Goal: Task Accomplishment & Management: Manage account settings

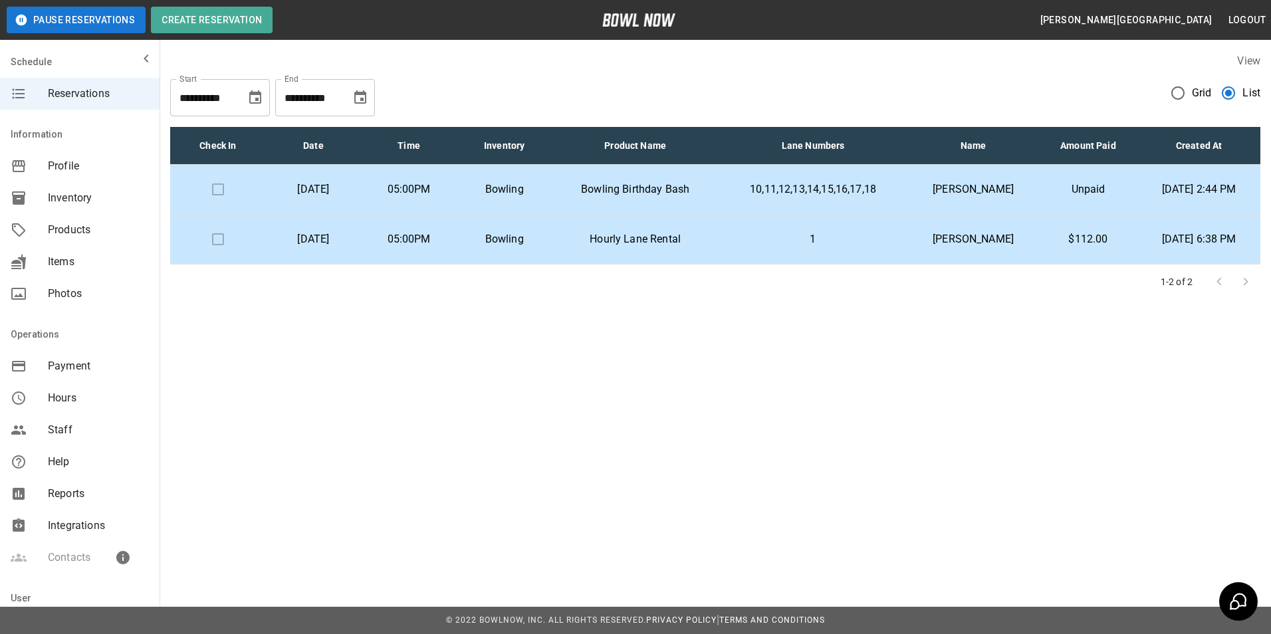
scroll to position [116, 0]
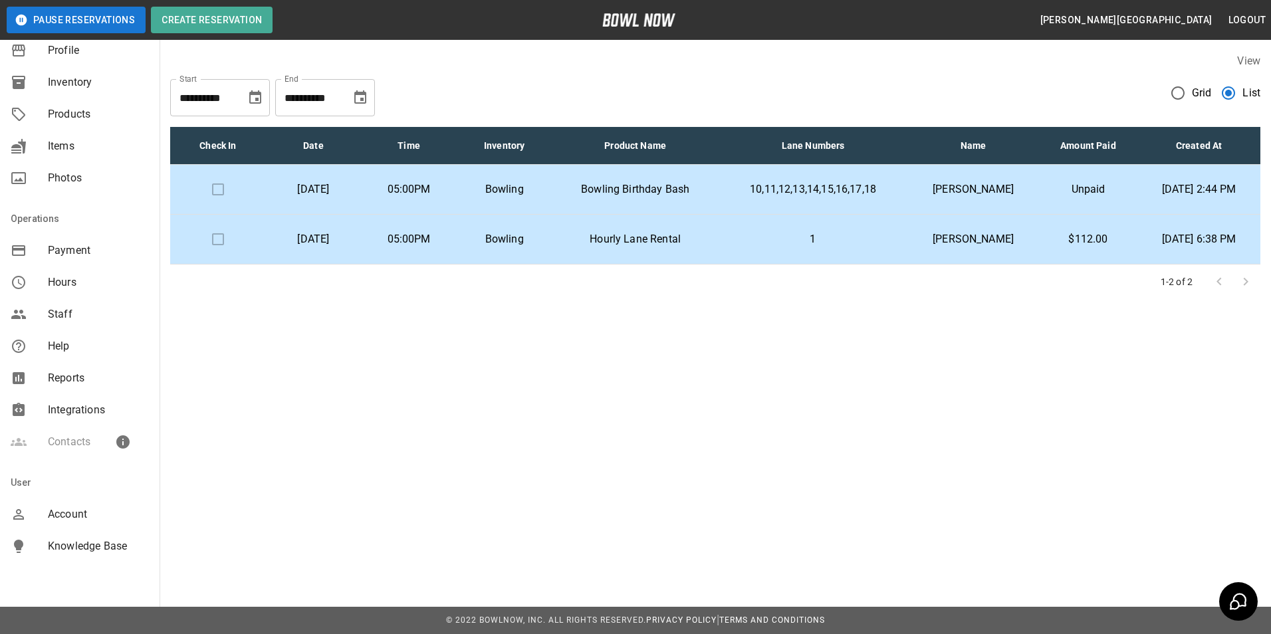
click at [640, 238] on p "Hourly Lane Rental" at bounding box center [635, 239] width 145 height 16
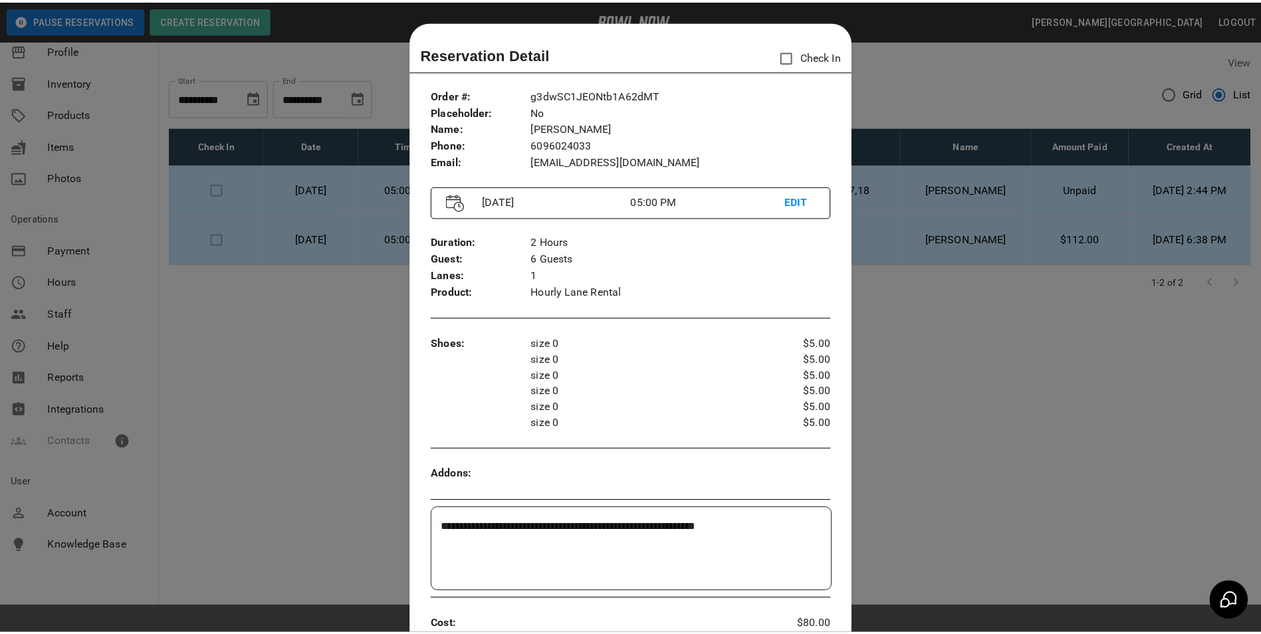
scroll to position [21, 0]
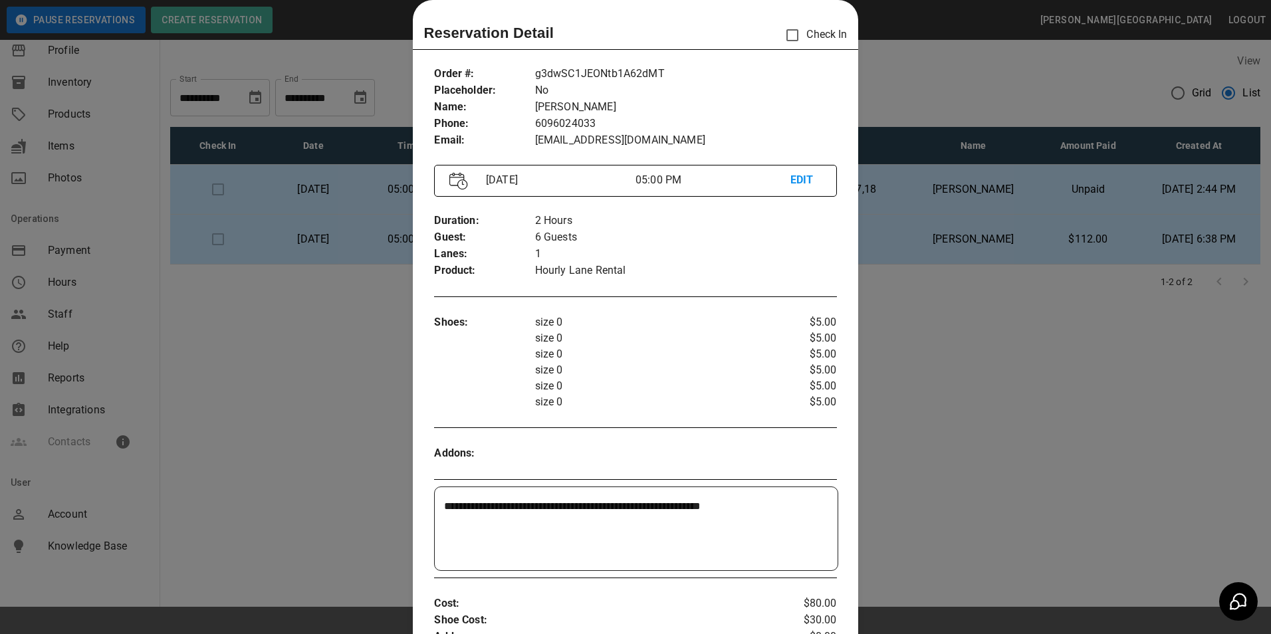
click at [988, 348] on div at bounding box center [635, 317] width 1271 height 634
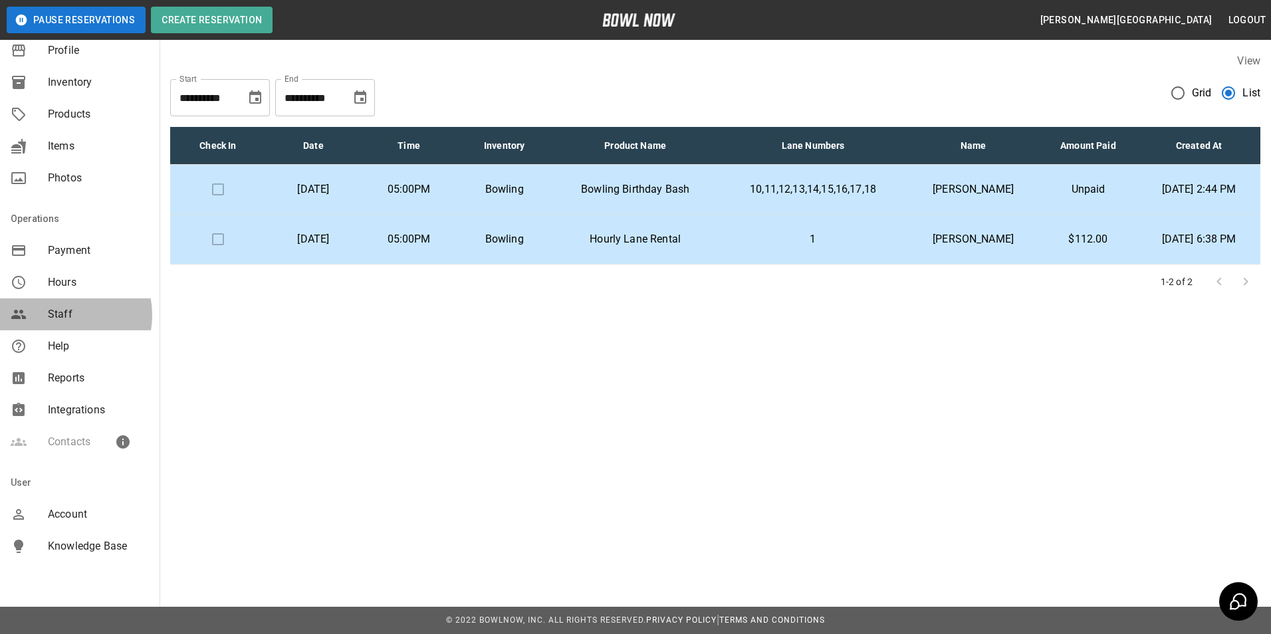
click at [62, 315] on span "Staff" at bounding box center [98, 315] width 101 height 16
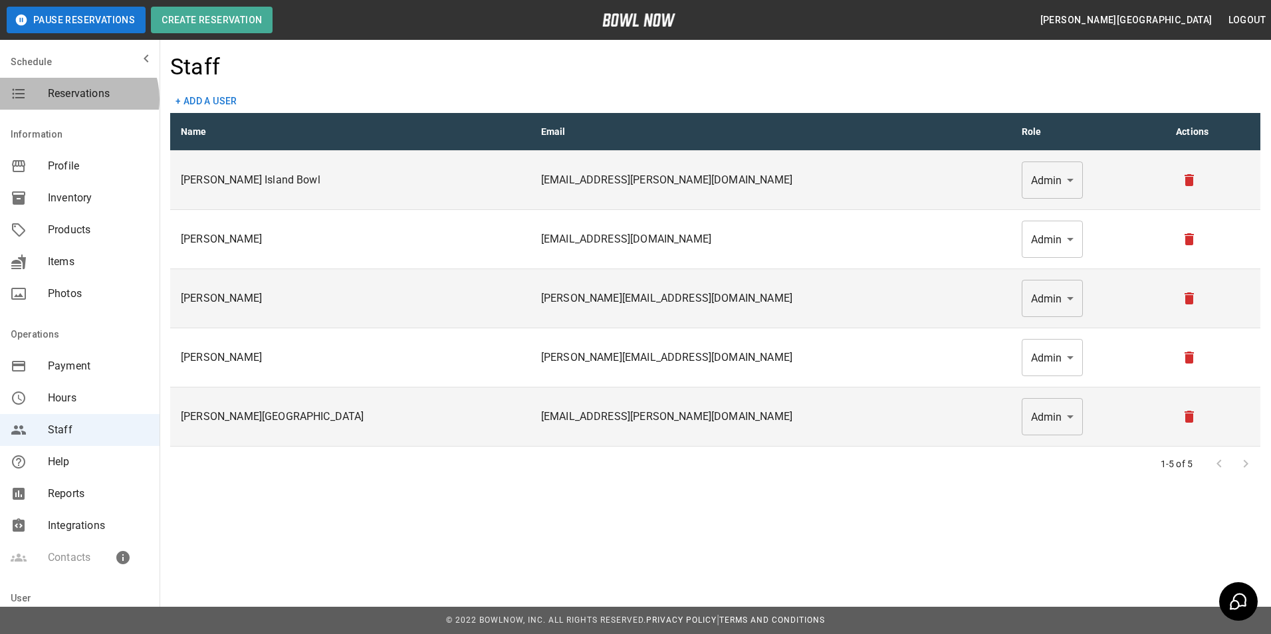
click at [78, 99] on span "Reservations" at bounding box center [98, 94] width 101 height 16
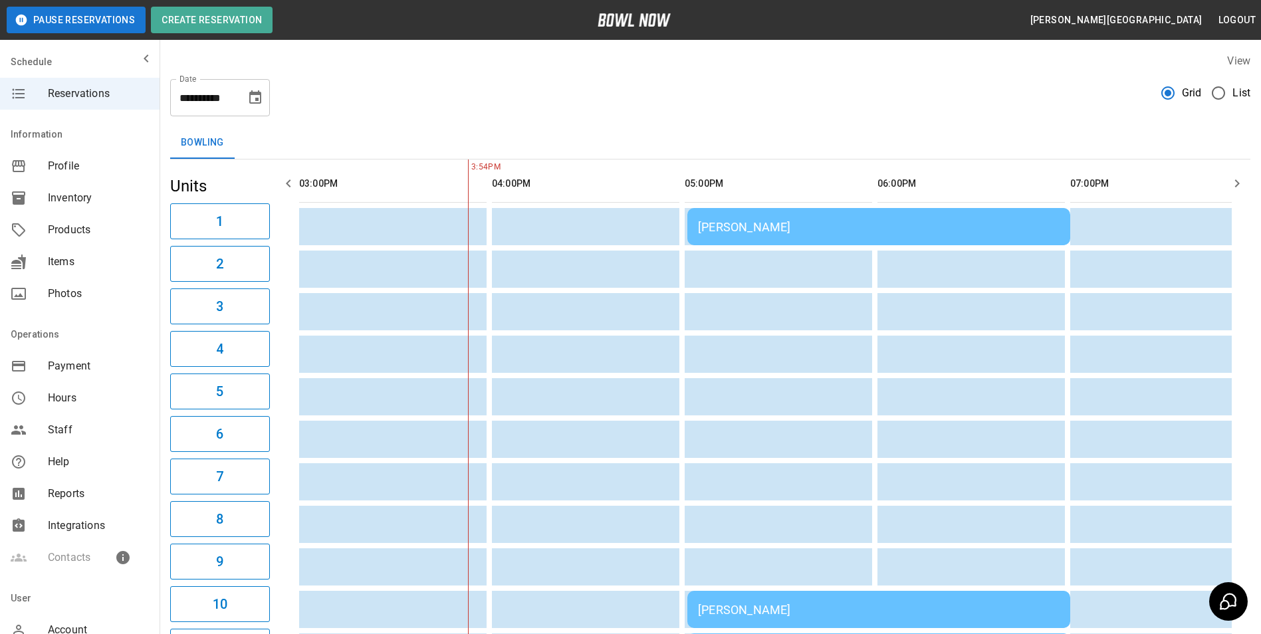
click at [759, 229] on div "[PERSON_NAME]" at bounding box center [879, 227] width 362 height 14
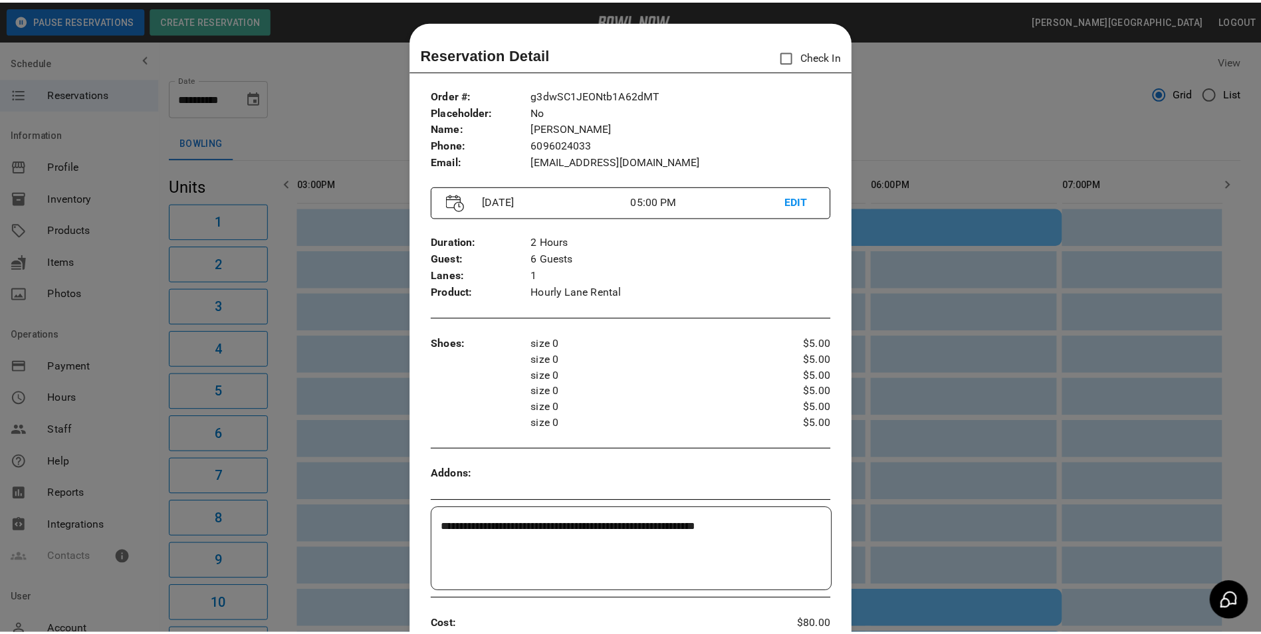
scroll to position [21, 0]
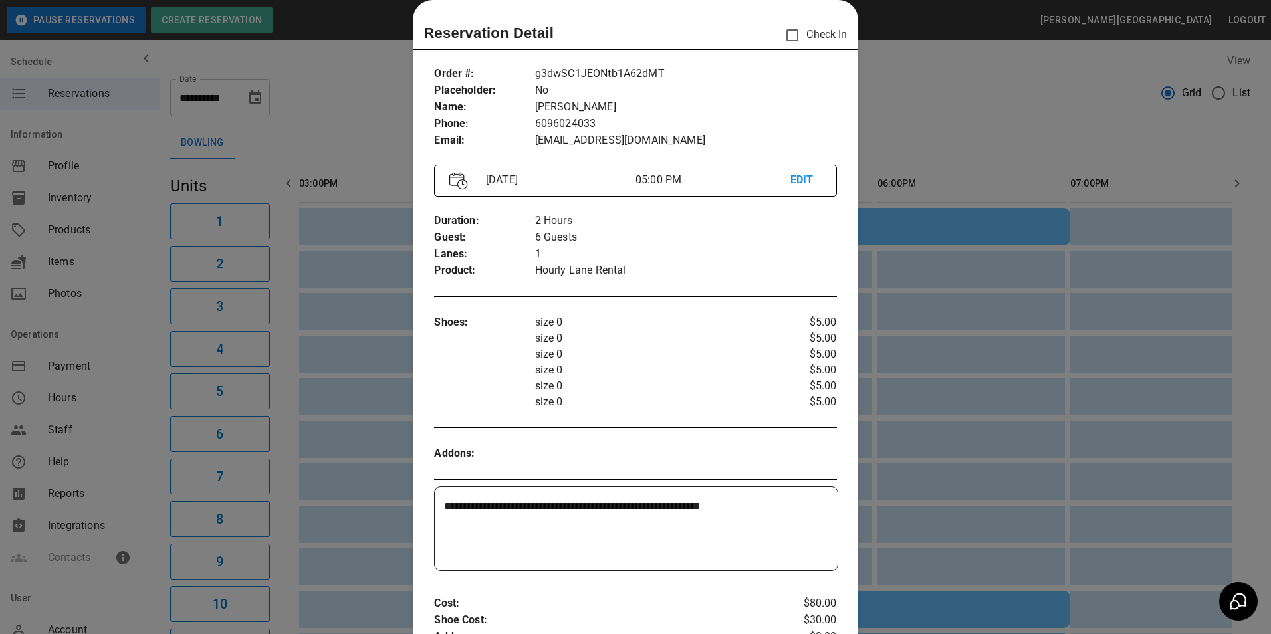
click at [904, 51] on div at bounding box center [635, 317] width 1271 height 634
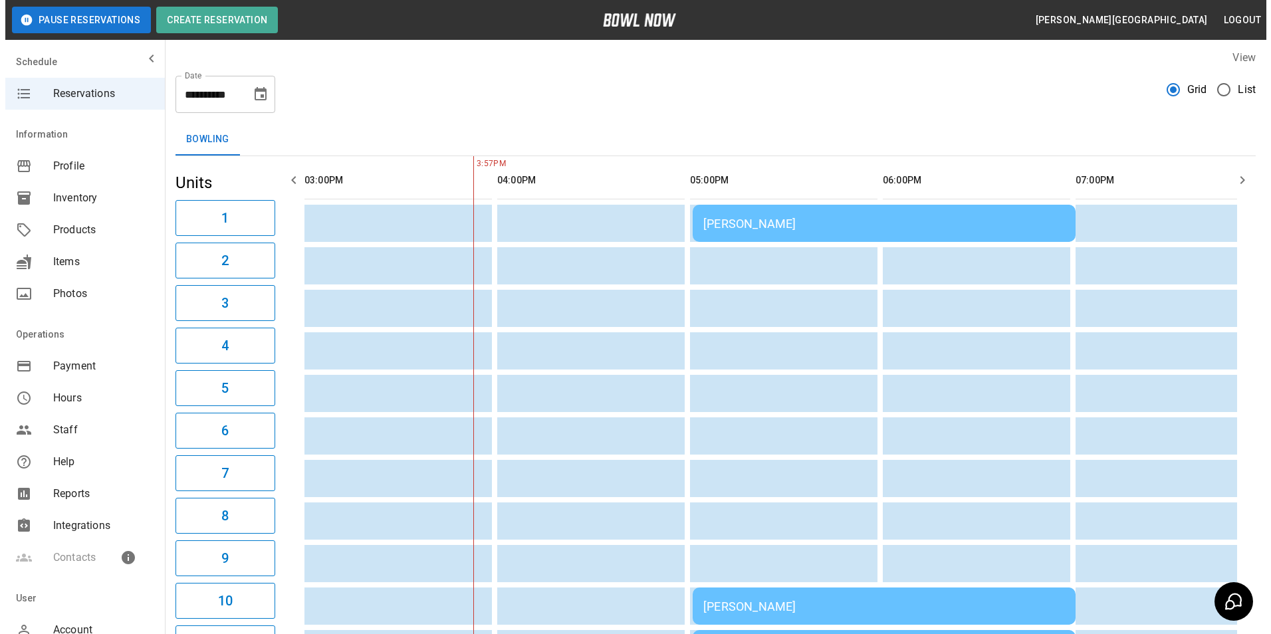
scroll to position [0, 0]
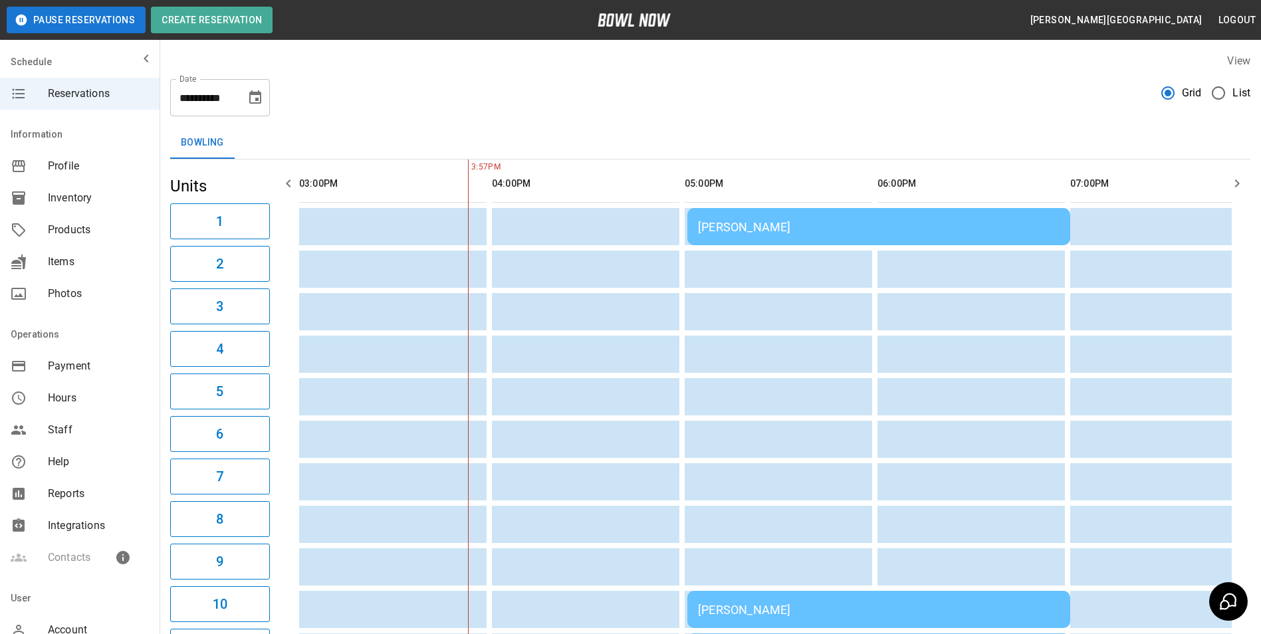
click at [737, 217] on td "[PERSON_NAME]" at bounding box center [879, 226] width 383 height 37
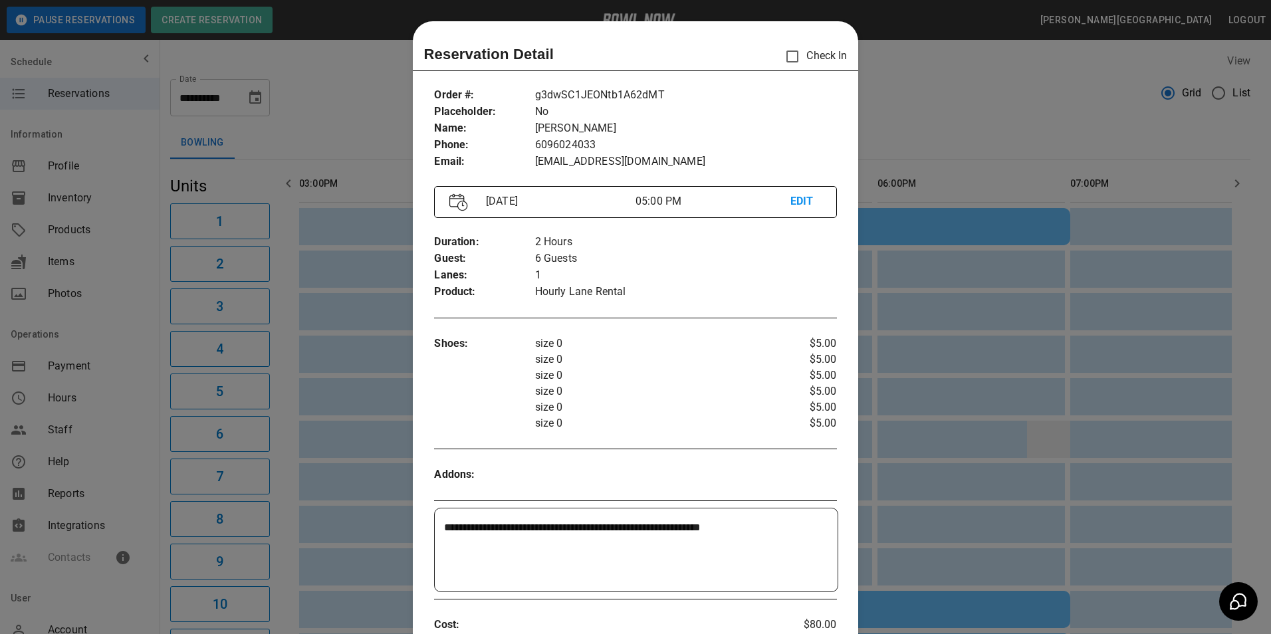
click at [1035, 448] on div at bounding box center [635, 317] width 1271 height 634
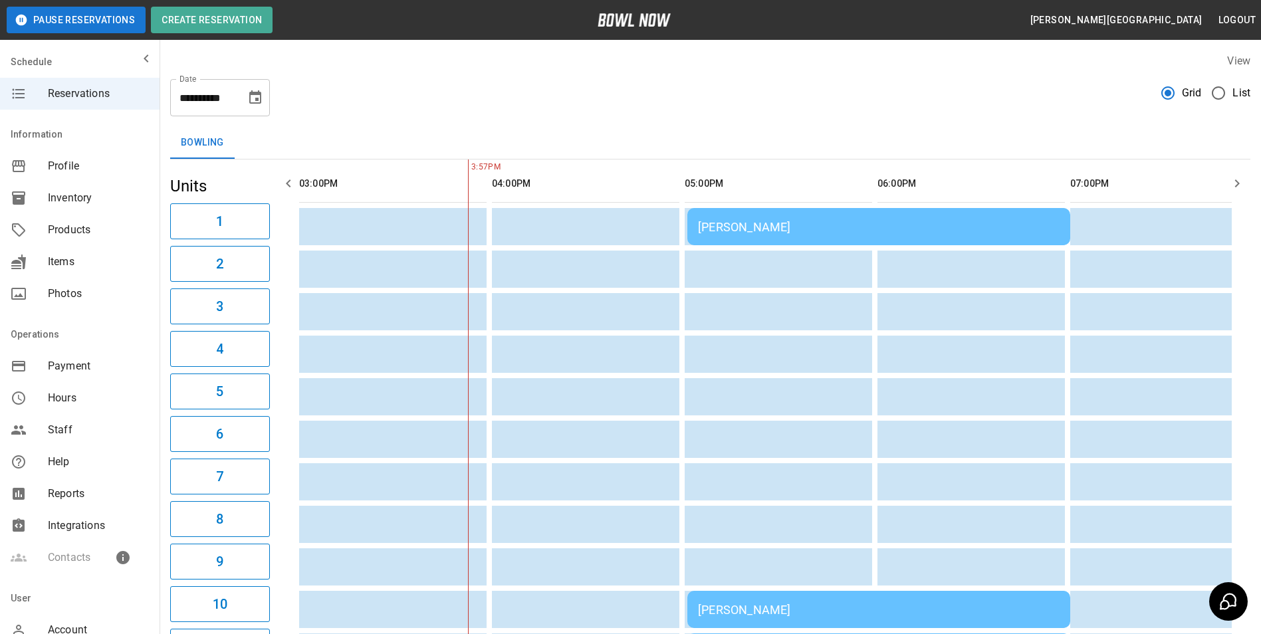
click at [745, 227] on div "[PERSON_NAME]" at bounding box center [879, 227] width 362 height 14
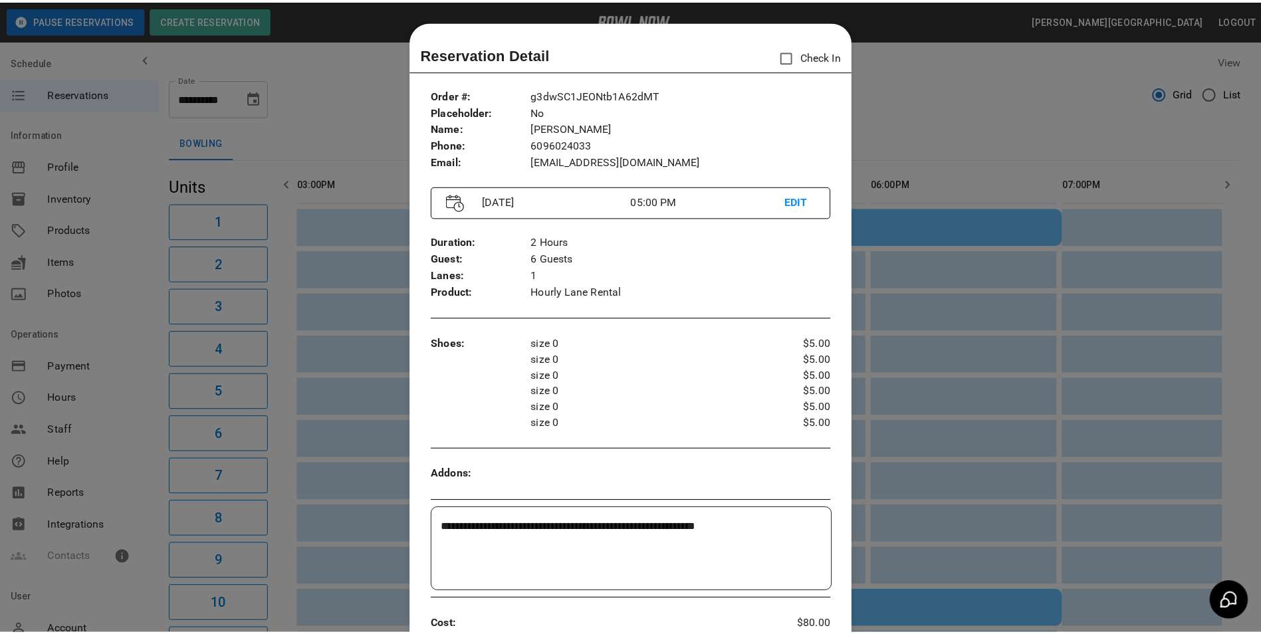
scroll to position [21, 0]
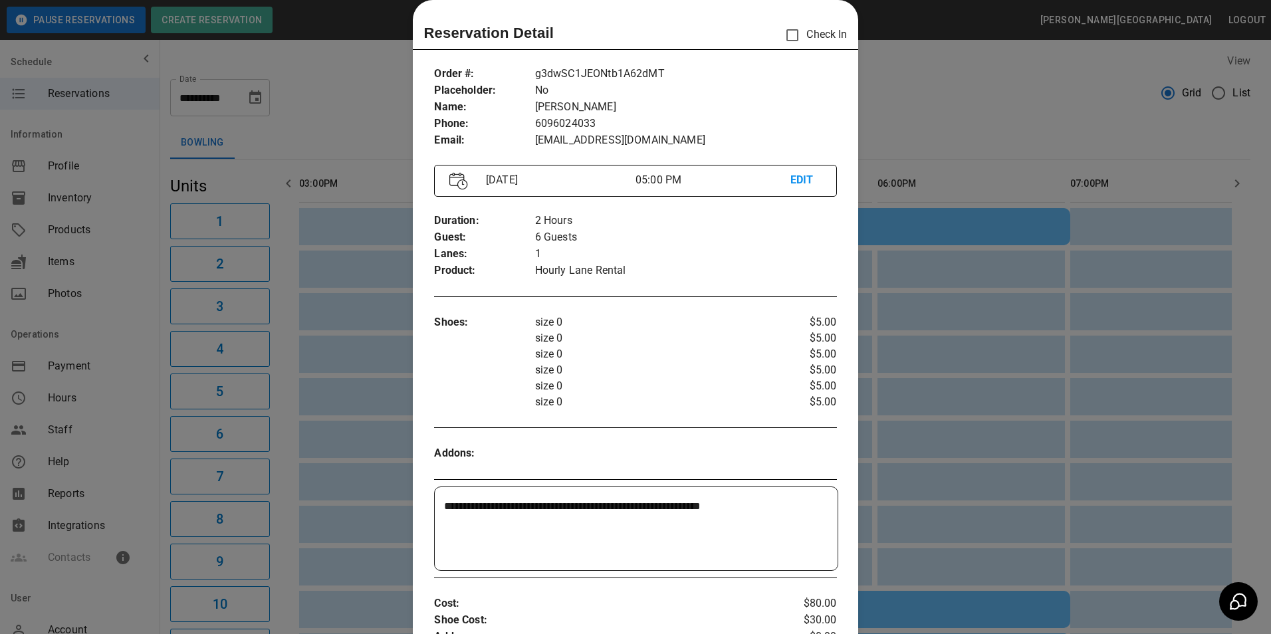
click at [994, 102] on div at bounding box center [635, 317] width 1271 height 634
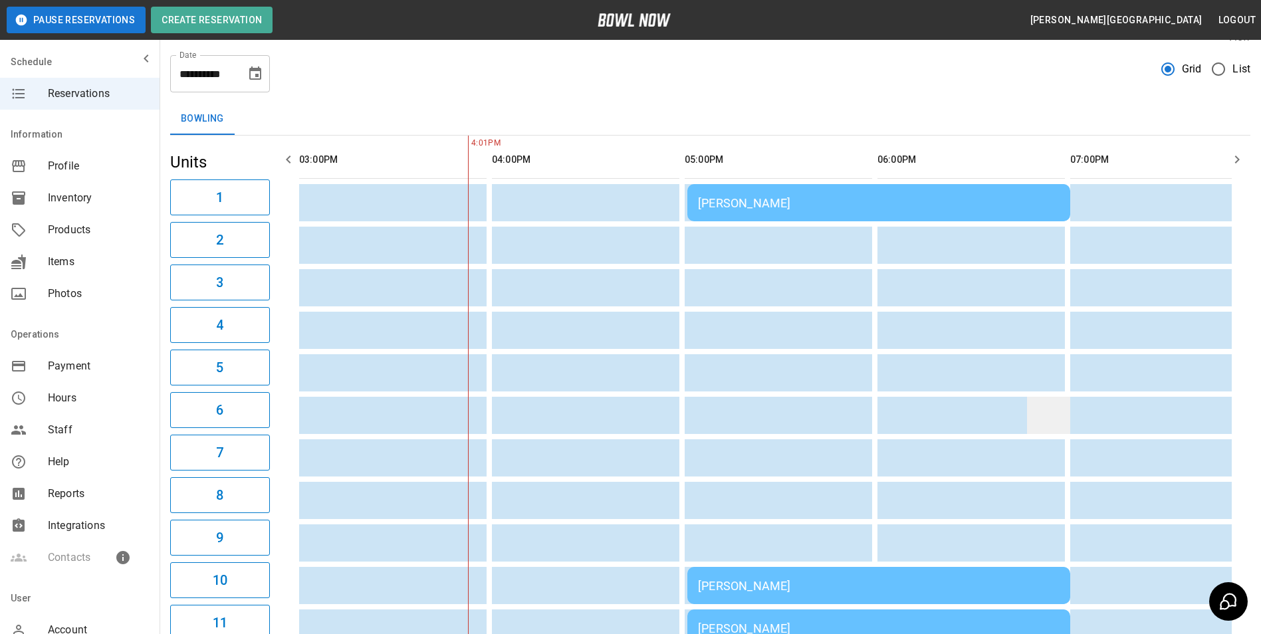
scroll to position [23, 0]
click at [1240, 162] on icon "button" at bounding box center [1237, 161] width 16 height 16
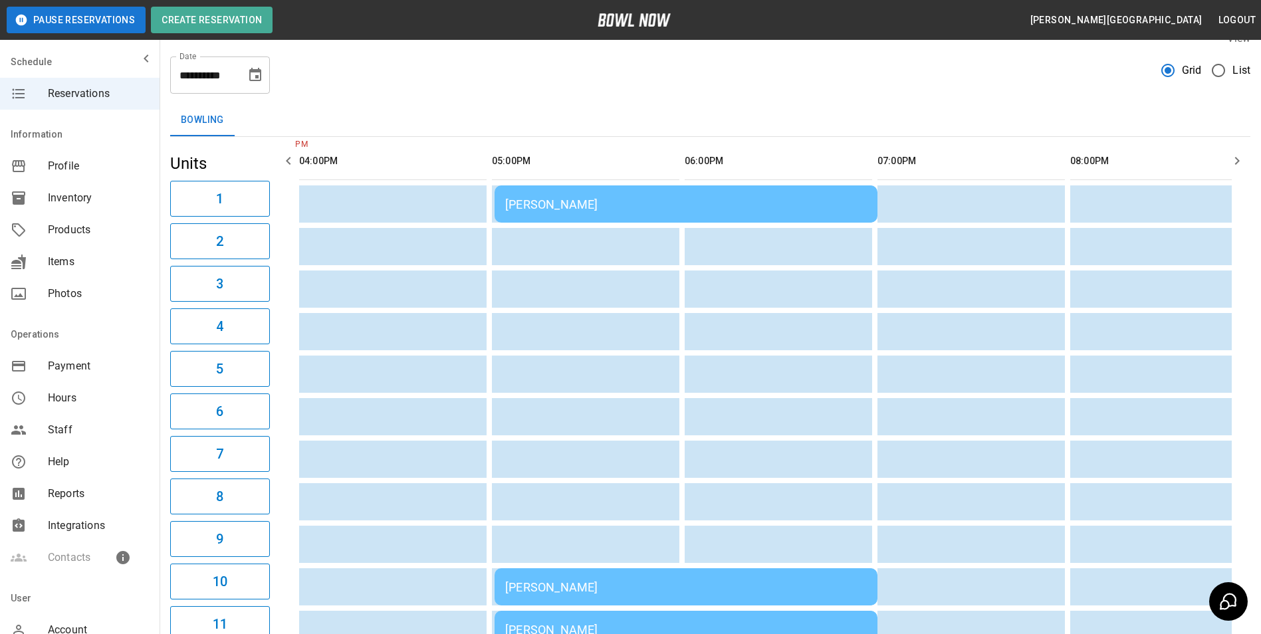
click at [1240, 162] on icon "button" at bounding box center [1237, 161] width 16 height 16
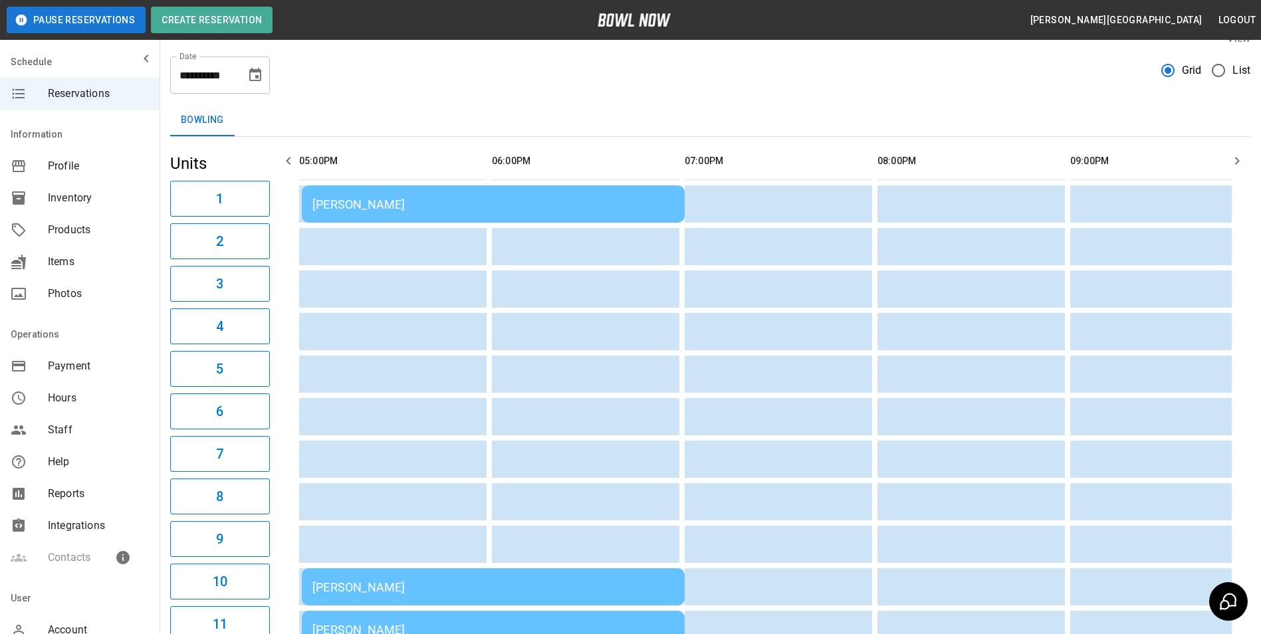
click at [1240, 162] on icon "button" at bounding box center [1237, 161] width 16 height 16
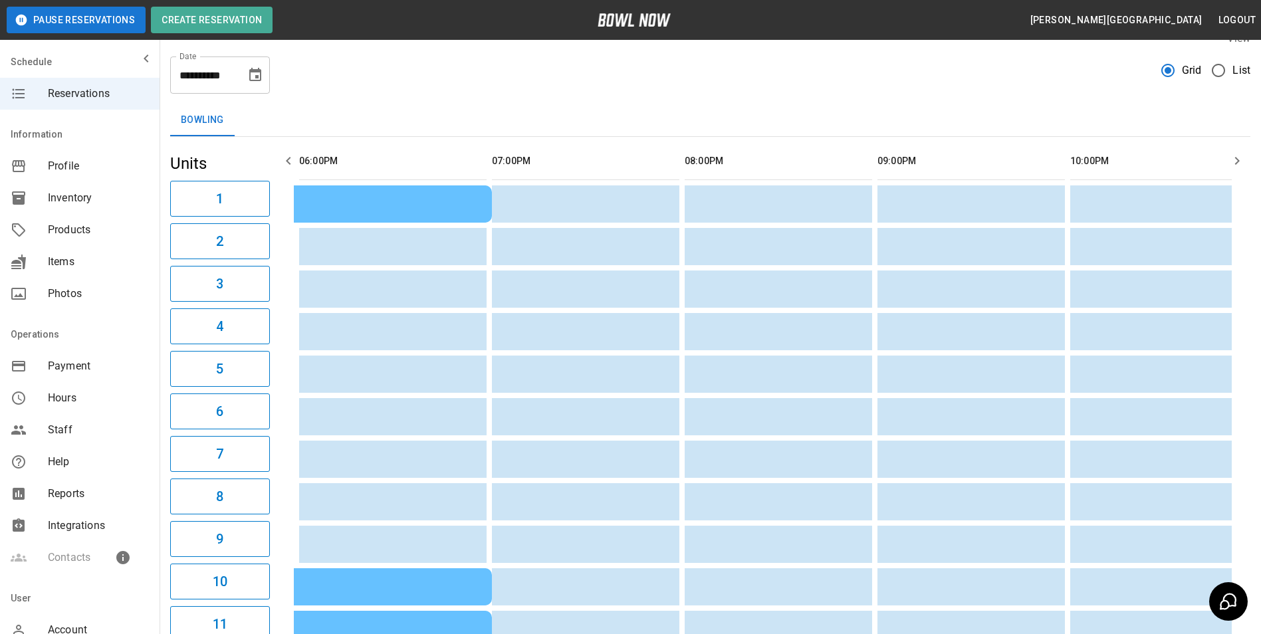
click at [1240, 162] on icon "button" at bounding box center [1237, 161] width 16 height 16
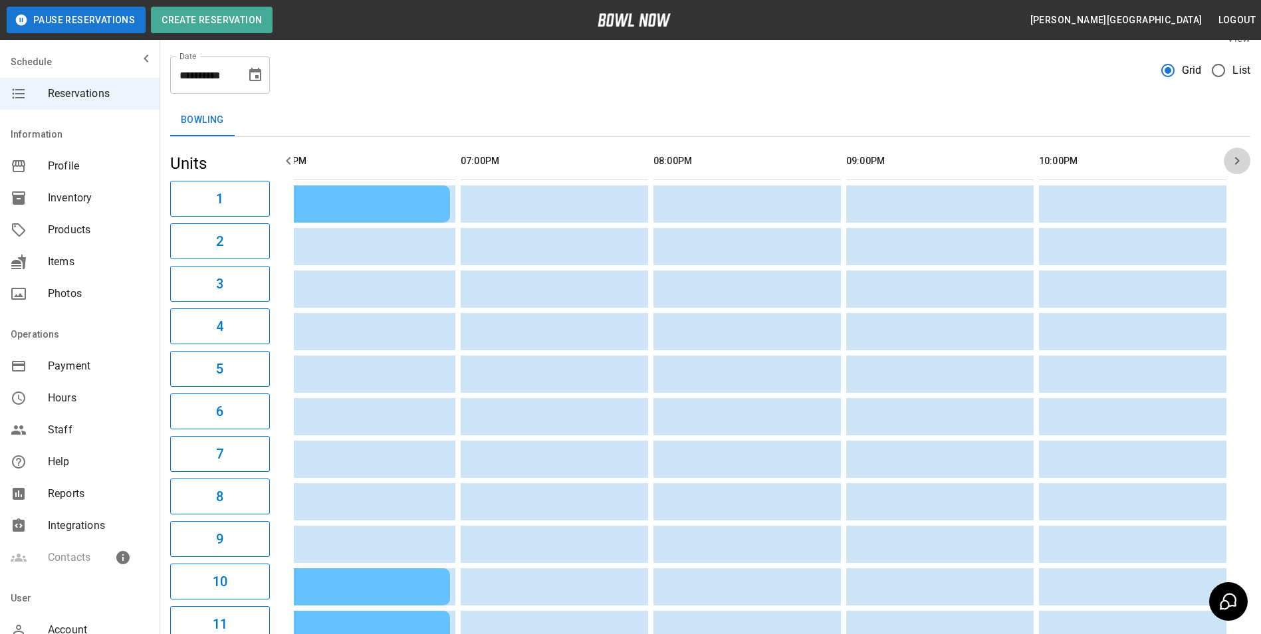
click at [1240, 162] on icon "button" at bounding box center [1237, 161] width 16 height 16
click at [1238, 162] on icon "button" at bounding box center [1237, 161] width 5 height 8
click at [1236, 164] on icon "button" at bounding box center [1237, 161] width 5 height 8
click at [1235, 166] on icon "button" at bounding box center [1237, 161] width 16 height 16
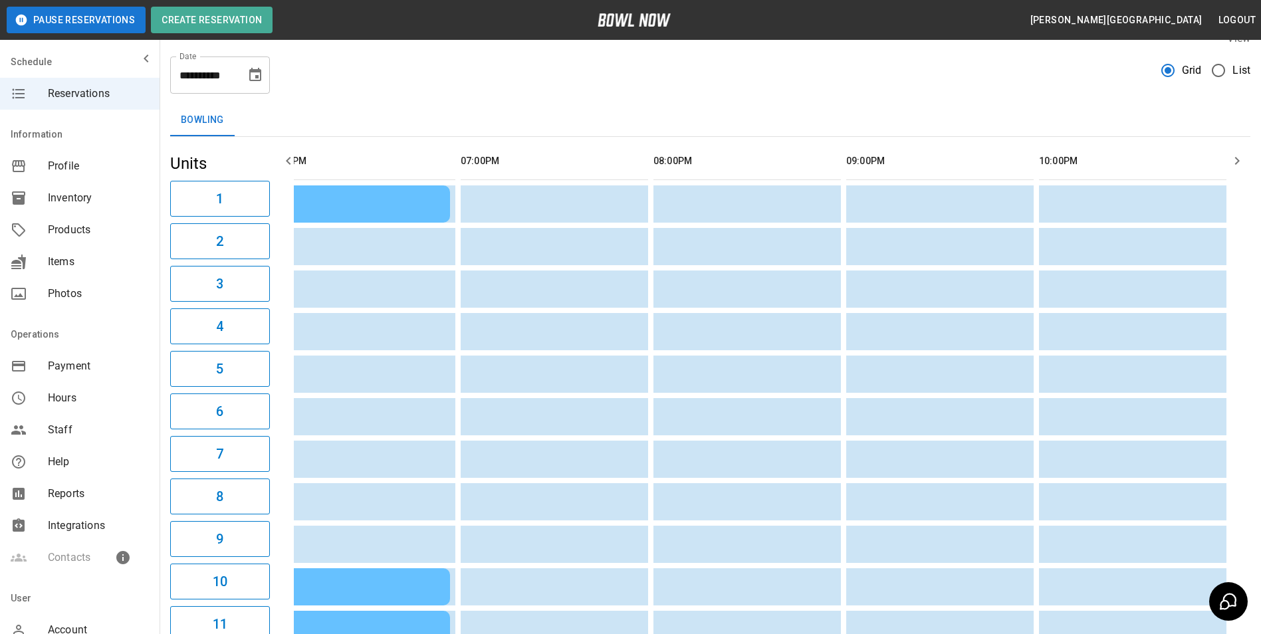
click at [1235, 166] on icon "button" at bounding box center [1237, 161] width 16 height 16
click at [1234, 166] on icon "button" at bounding box center [1237, 161] width 16 height 16
click at [1241, 157] on icon "button" at bounding box center [1237, 161] width 16 height 16
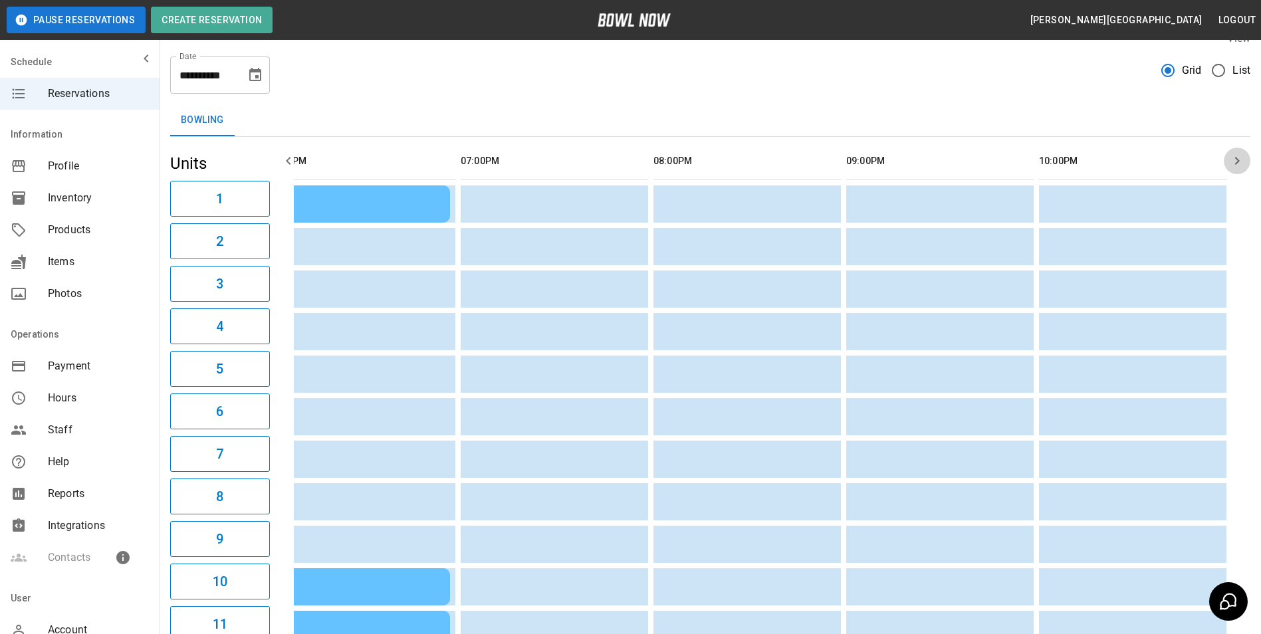
click at [1241, 157] on icon "button" at bounding box center [1237, 161] width 16 height 16
drag, startPoint x: 1241, startPoint y: 157, endPoint x: 1227, endPoint y: 161, distance: 14.5
click at [1231, 160] on icon "button" at bounding box center [1237, 161] width 16 height 16
click at [285, 162] on icon "button" at bounding box center [289, 161] width 16 height 16
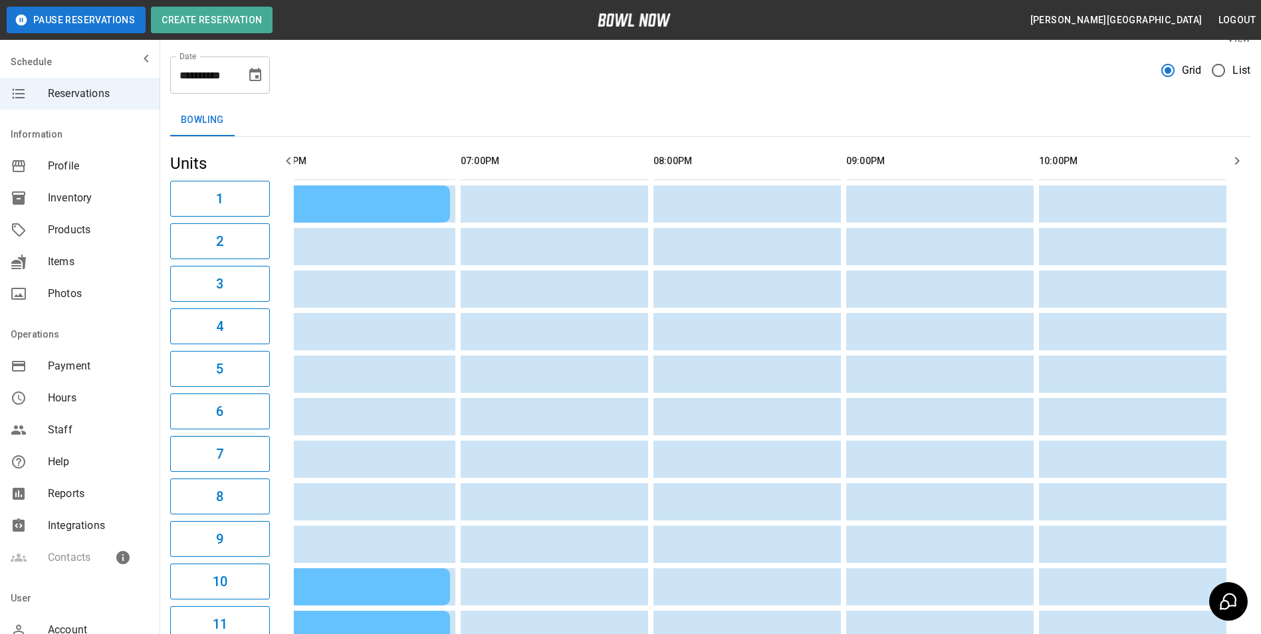
scroll to position [0, 578]
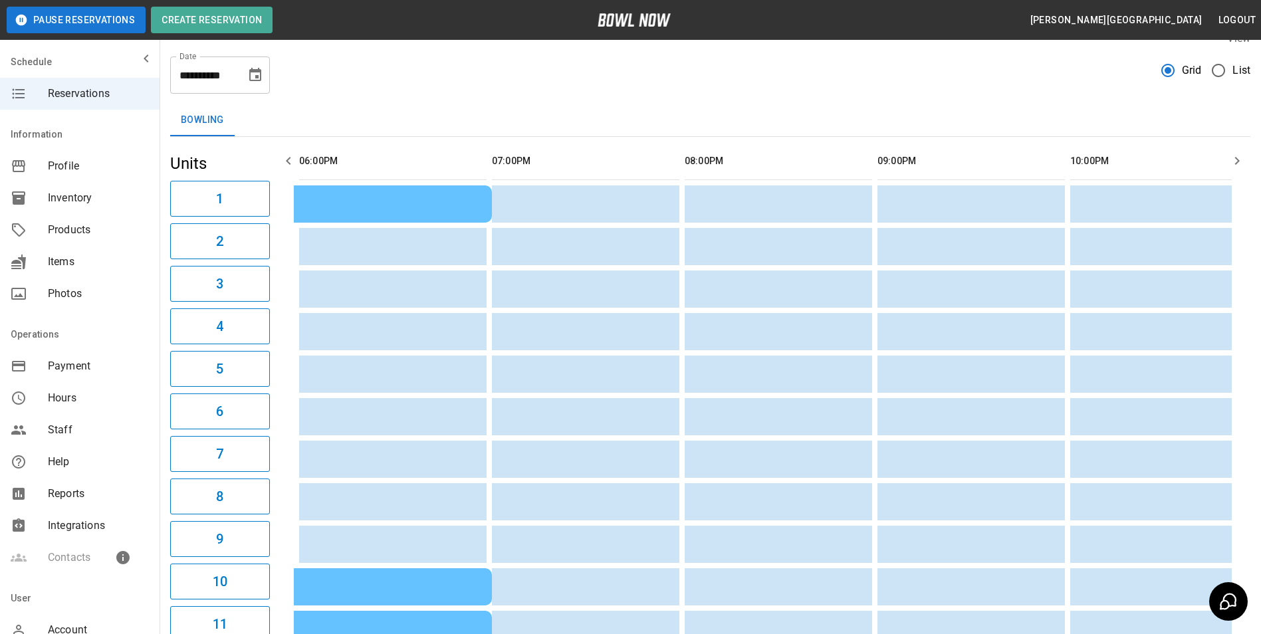
click at [285, 162] on icon "button" at bounding box center [289, 161] width 16 height 16
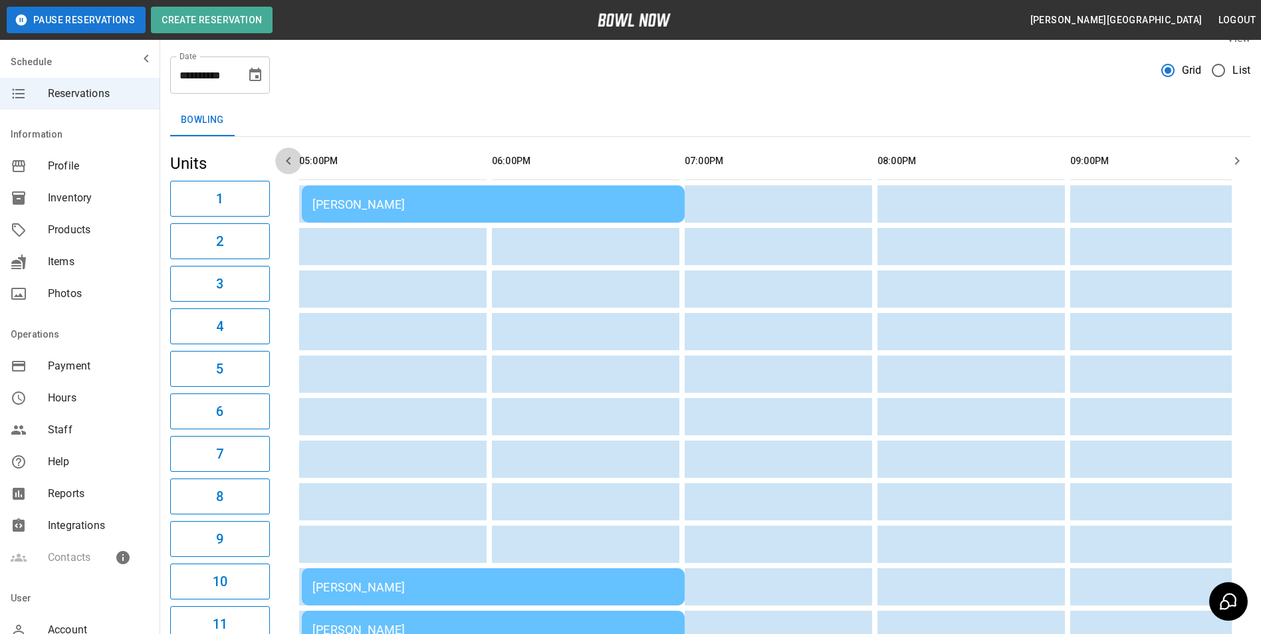
click at [285, 162] on icon "button" at bounding box center [289, 161] width 16 height 16
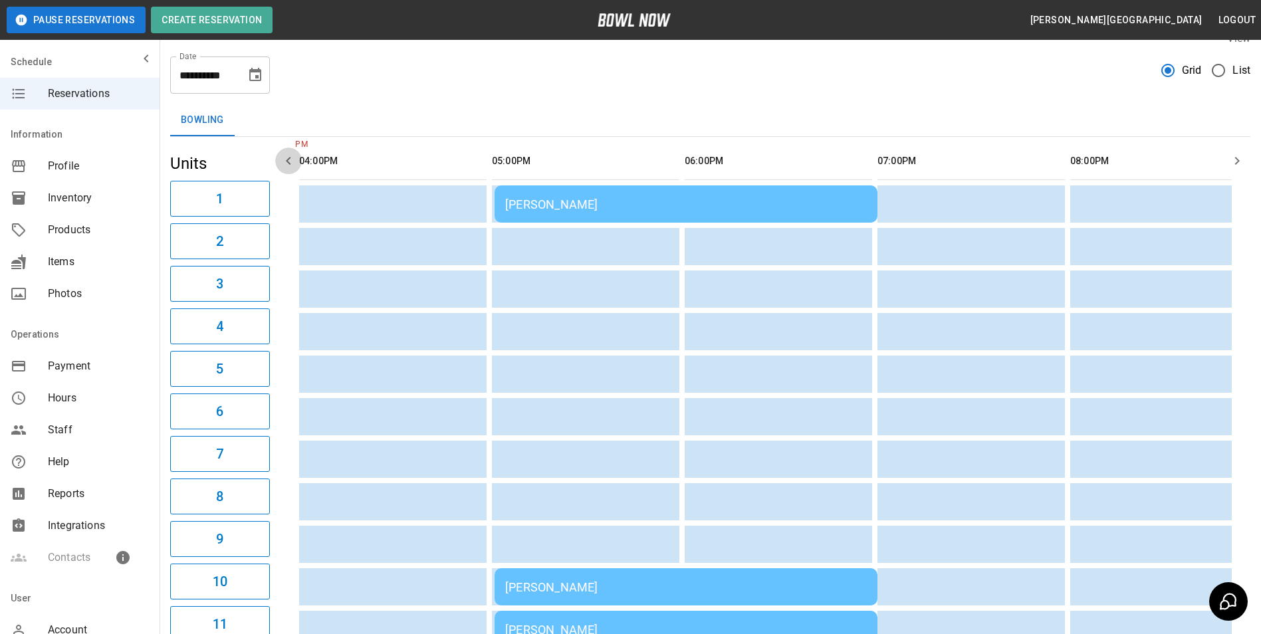
click at [285, 162] on icon "button" at bounding box center [289, 161] width 16 height 16
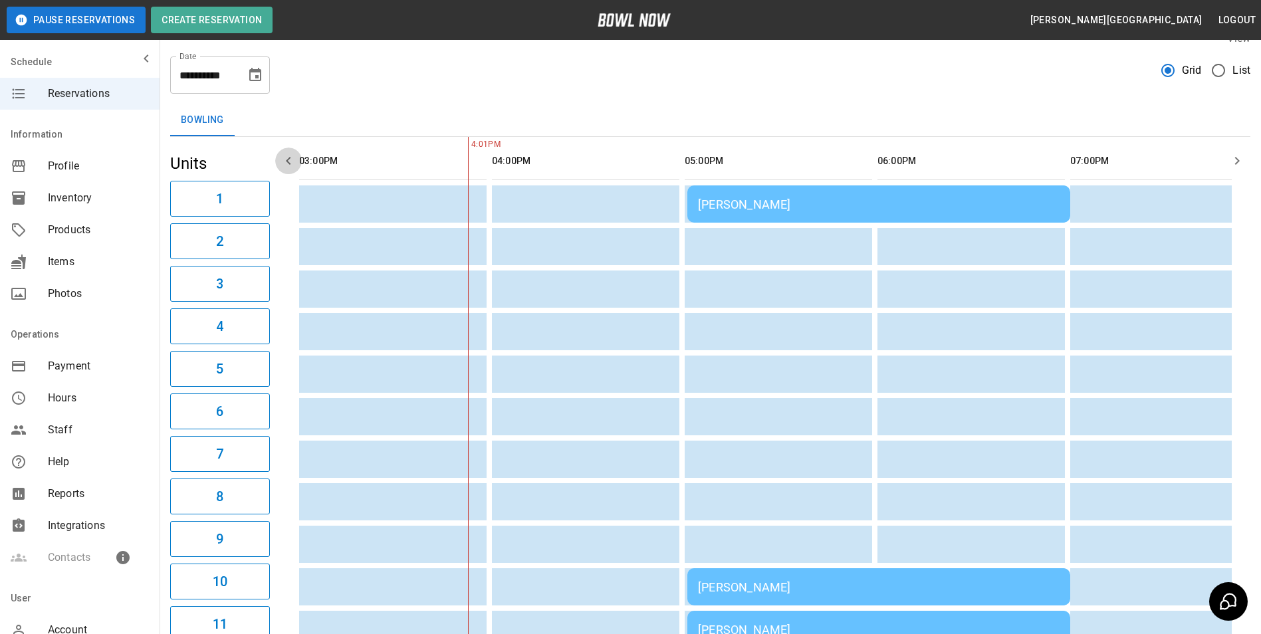
click at [285, 162] on icon "button" at bounding box center [289, 161] width 16 height 16
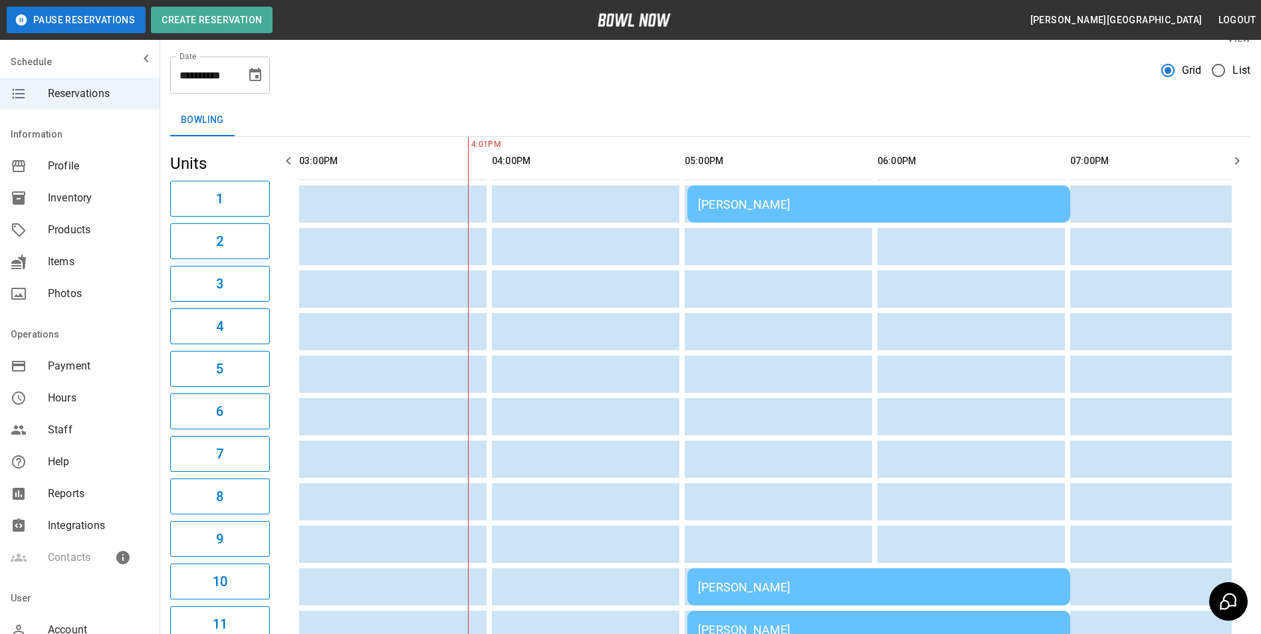
click at [285, 162] on icon "button" at bounding box center [289, 161] width 16 height 16
